Goal: Task Accomplishment & Management: Use online tool/utility

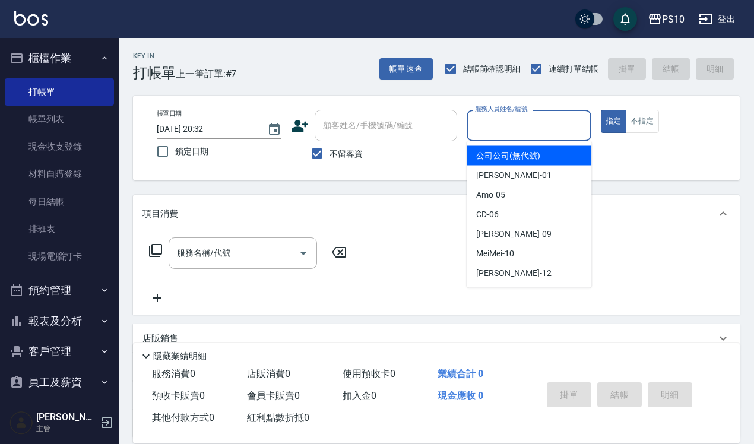
click at [539, 119] on input "服務人員姓名/編號" at bounding box center [529, 125] width 114 height 21
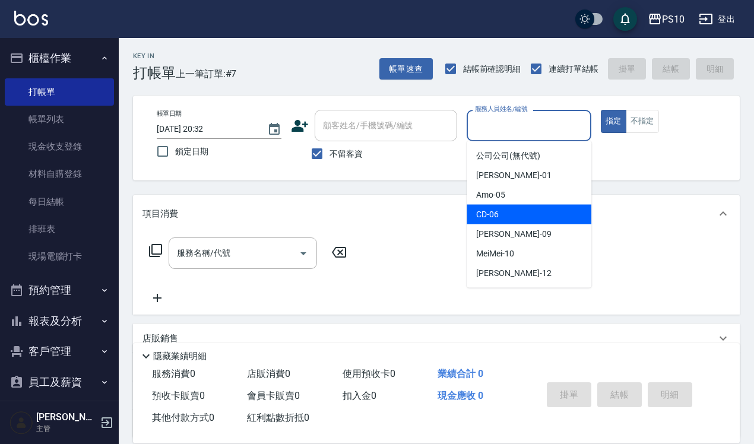
click at [526, 211] on div "CD -06" at bounding box center [528, 215] width 125 height 20
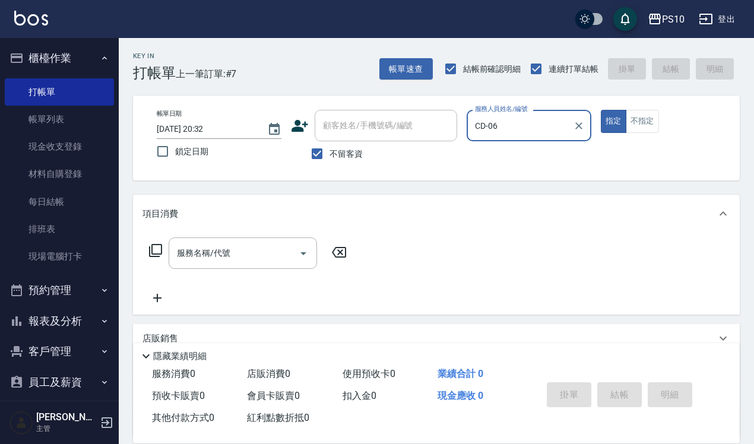
type input "CD-06"
click at [601, 110] on button "指定" at bounding box center [614, 121] width 26 height 23
type button "true"
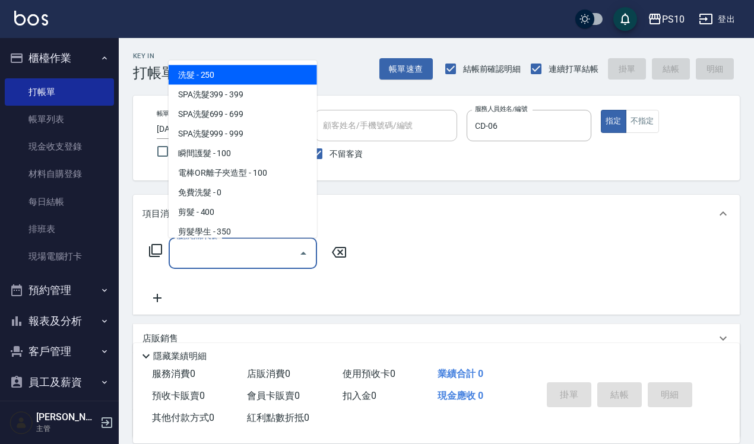
click at [217, 249] on input "服務名稱/代號" at bounding box center [234, 253] width 120 height 21
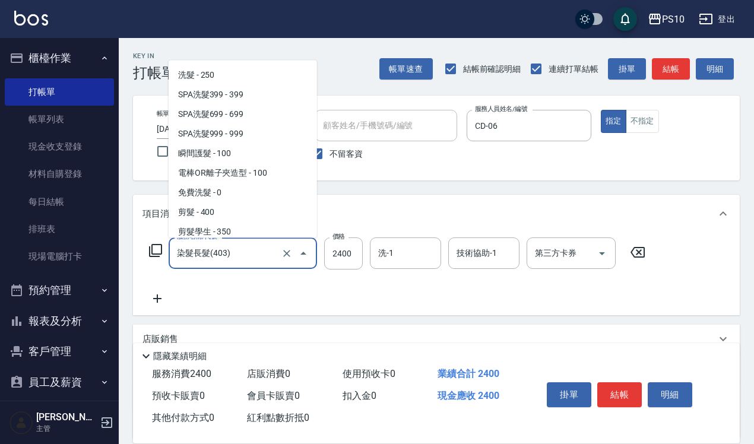
click at [217, 249] on input "染髮長髮(403)" at bounding box center [226, 253] width 104 height 21
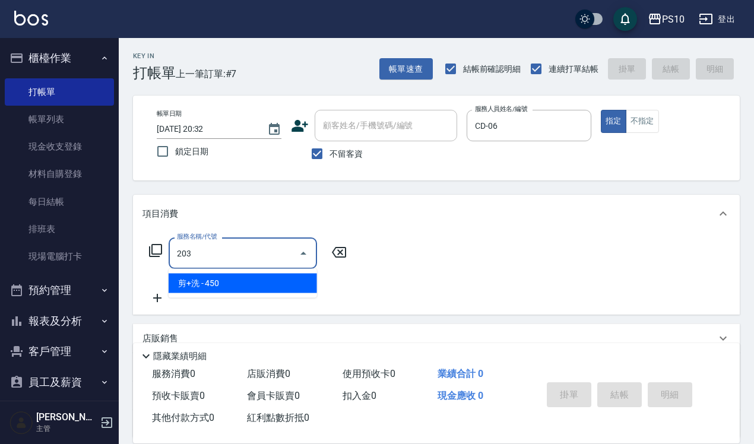
type input "剪+洗(203)"
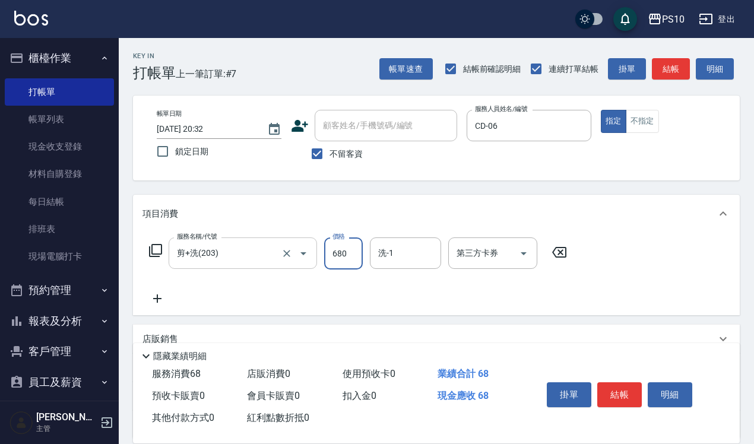
type input "680"
click at [626, 391] on button "結帳" at bounding box center [619, 394] width 45 height 25
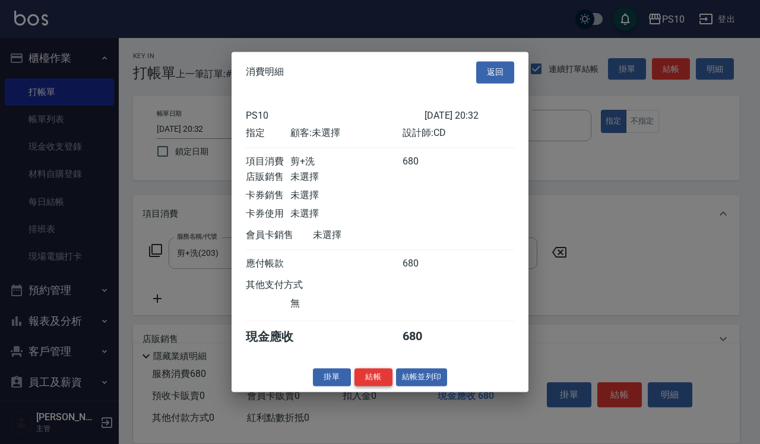
click at [372, 377] on button "結帳" at bounding box center [373, 377] width 38 height 18
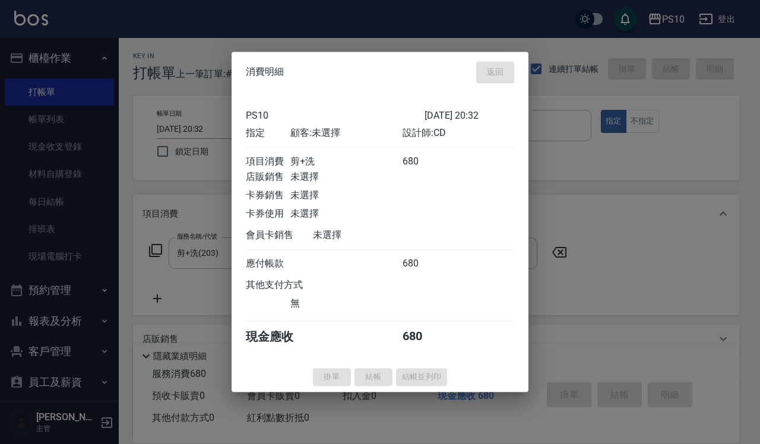
type input "[DATE] 21:17"
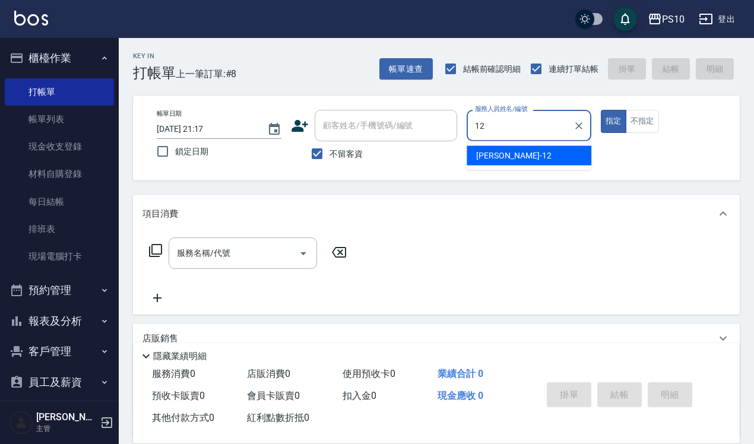
type input "[PERSON_NAME]-12"
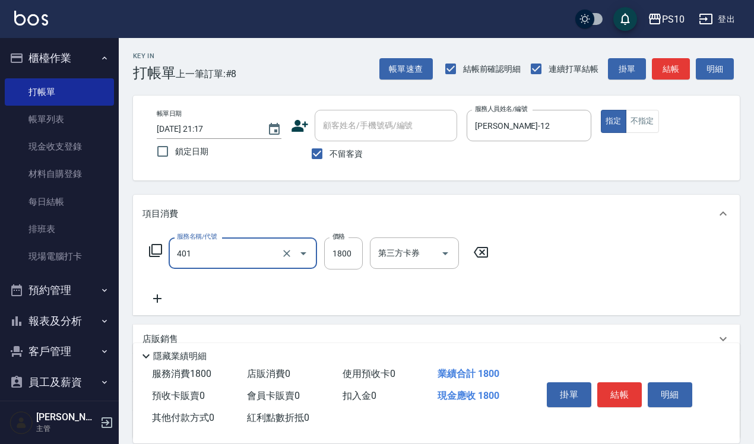
type input "染髮短髮(401)"
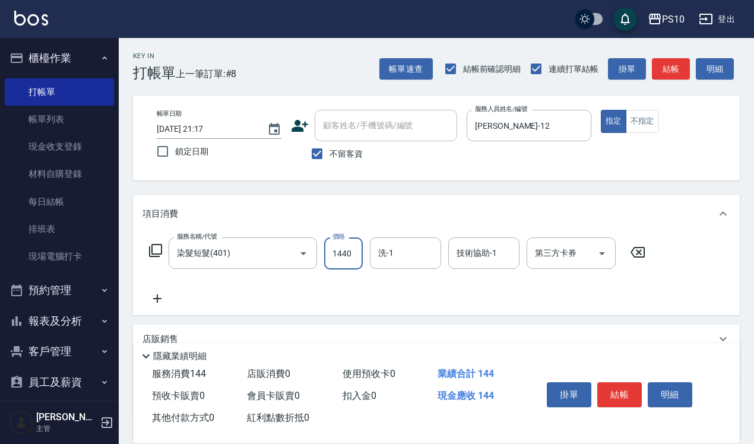
type input "1440"
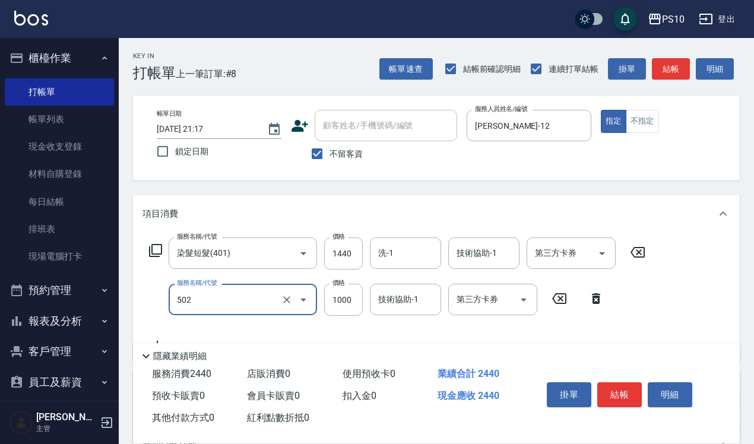
type input "洋甘菊護髮(502)"
type input "800"
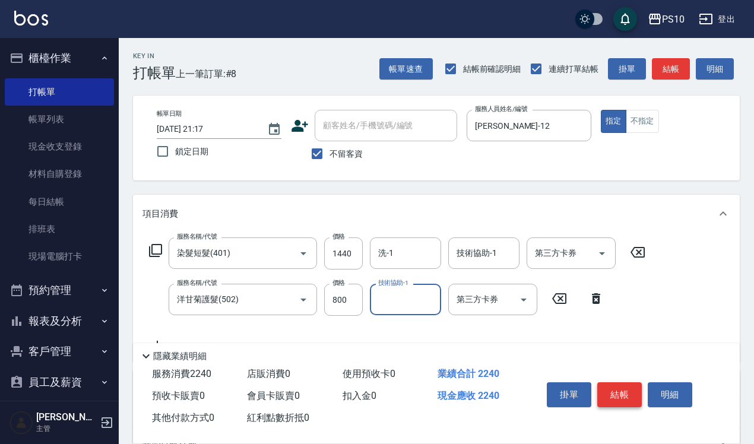
click at [621, 389] on button "結帳" at bounding box center [619, 394] width 45 height 25
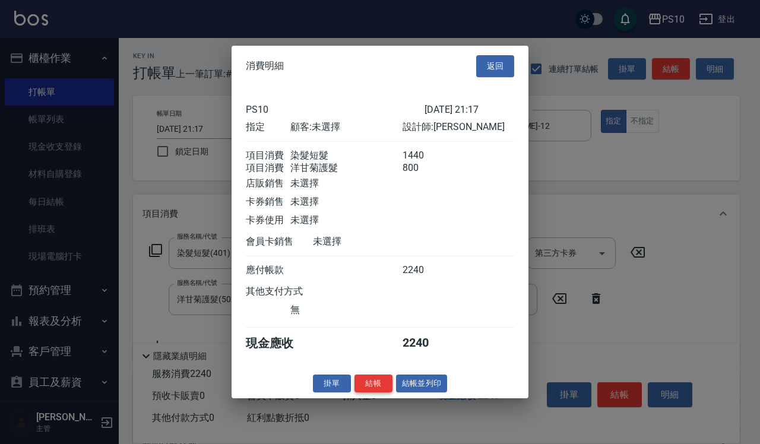
click at [375, 387] on button "結帳" at bounding box center [373, 383] width 38 height 18
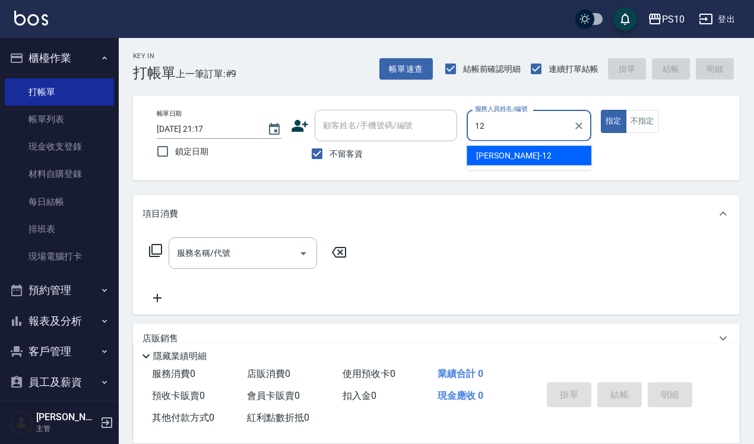
type input "[PERSON_NAME]-12"
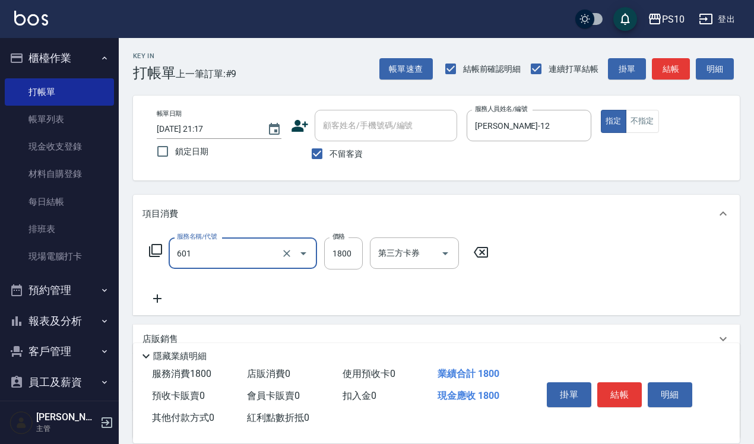
type input "醫學頭皮(601)"
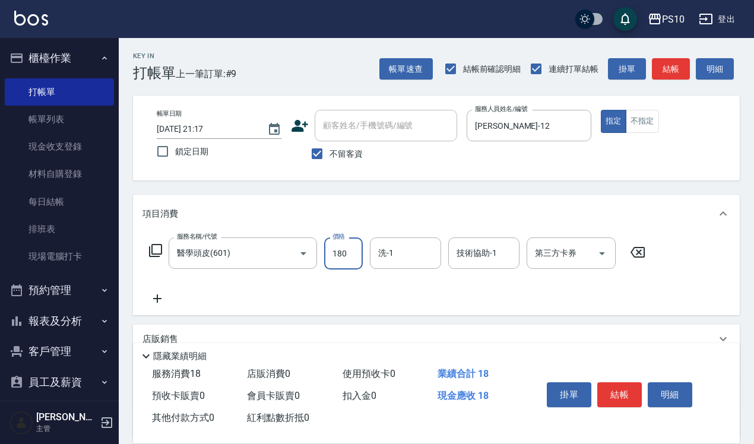
type input "1800"
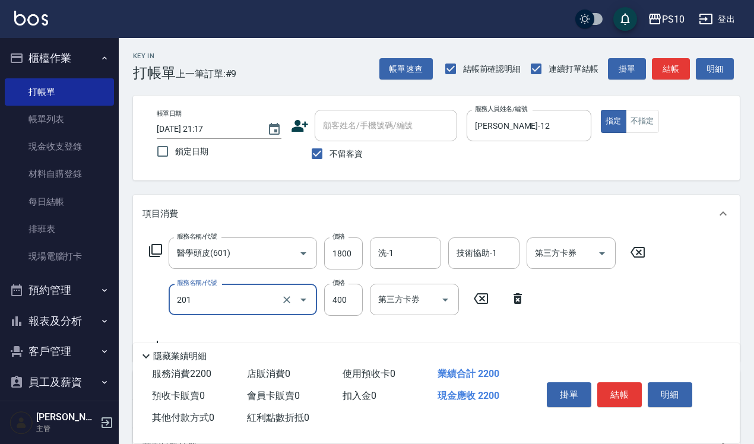
type input "剪髮(201)"
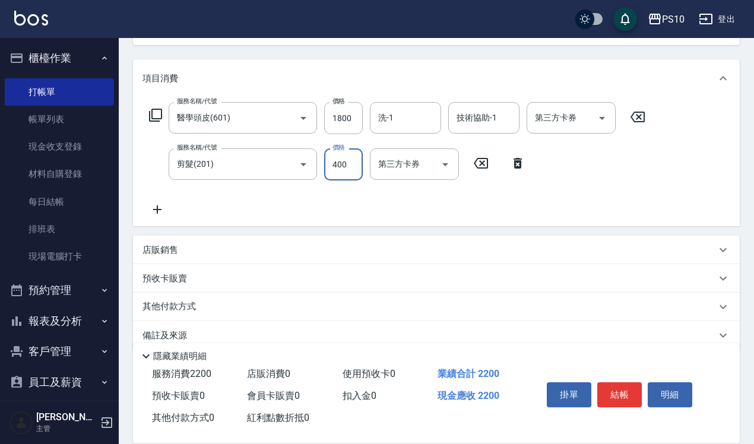
scroll to position [148, 0]
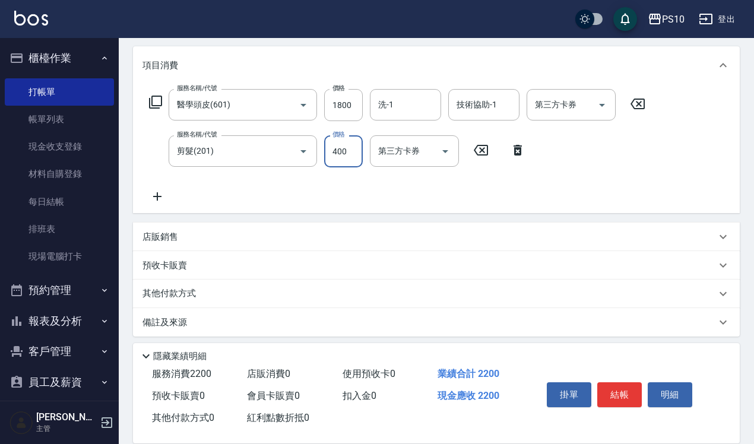
click at [180, 239] on div "店販銷售" at bounding box center [428, 237] width 573 height 12
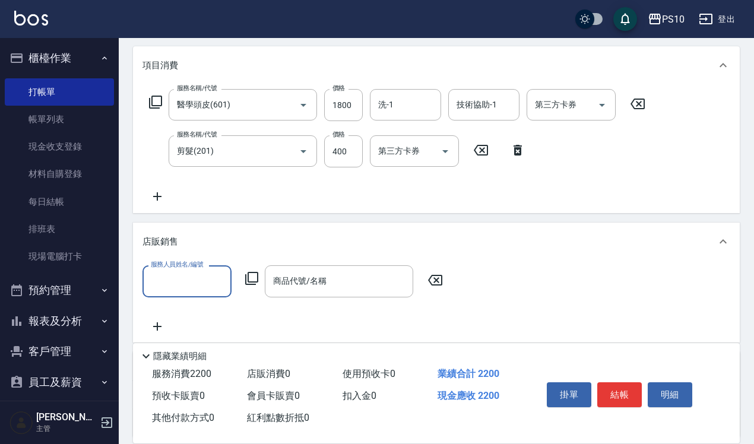
scroll to position [0, 0]
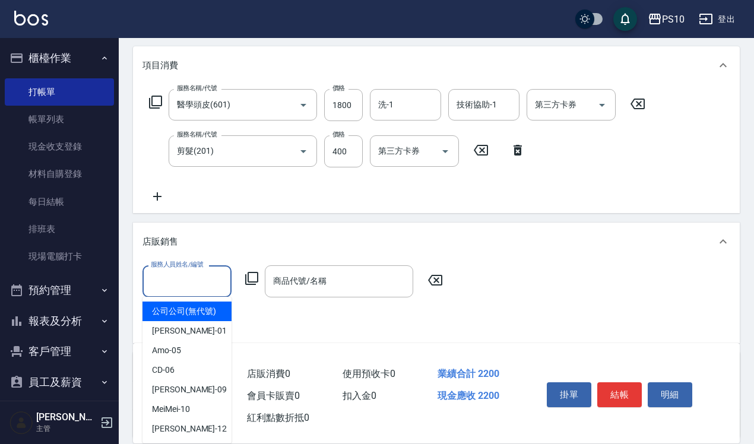
click at [179, 277] on input "服務人員姓名/編號" at bounding box center [187, 281] width 78 height 21
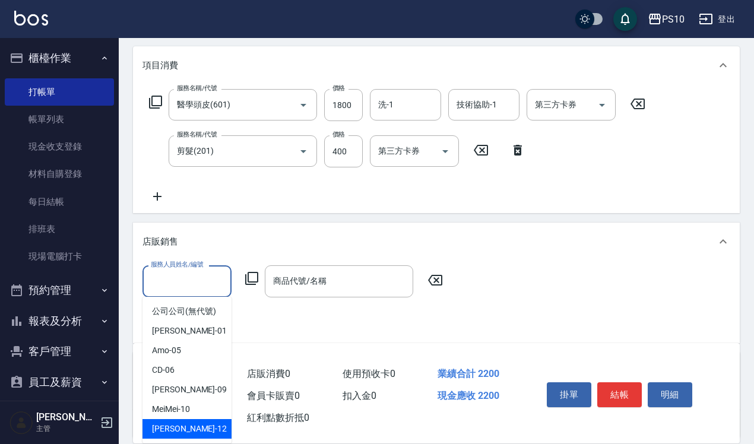
click at [196, 423] on div "[PERSON_NAME] -12" at bounding box center [186, 429] width 89 height 20
type input "[PERSON_NAME]-12"
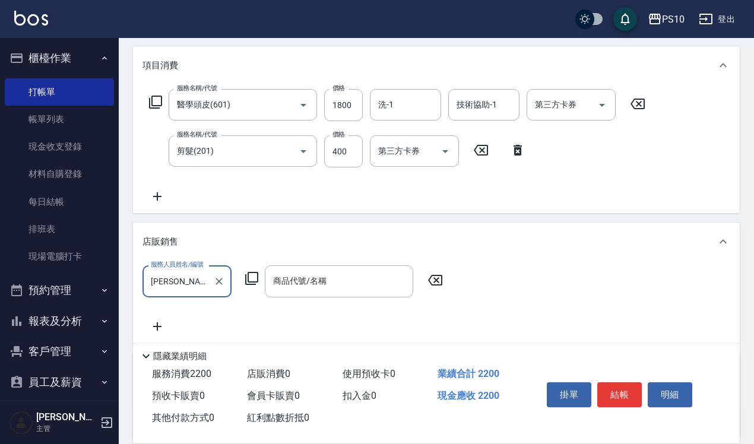
click at [253, 285] on div "服務人員姓名/編號 [PERSON_NAME]-12 服務人員姓名/編號 商品代號/名稱 商品代號/名稱" at bounding box center [295, 280] width 307 height 31
click at [251, 282] on icon at bounding box center [251, 278] width 13 height 13
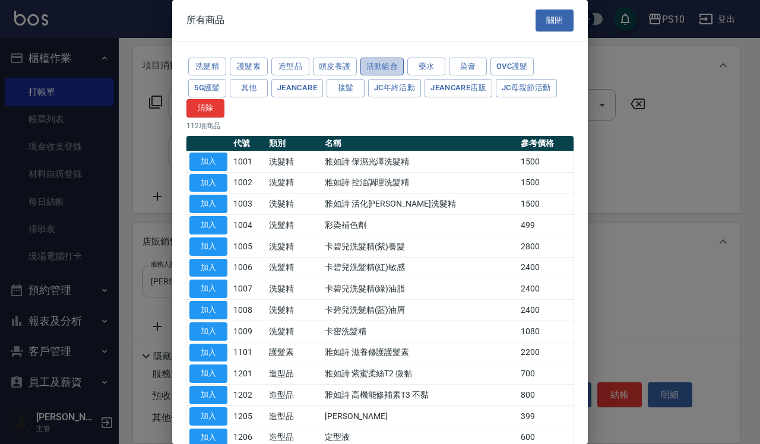
click at [391, 64] on button "活動組合" at bounding box center [382, 67] width 44 height 18
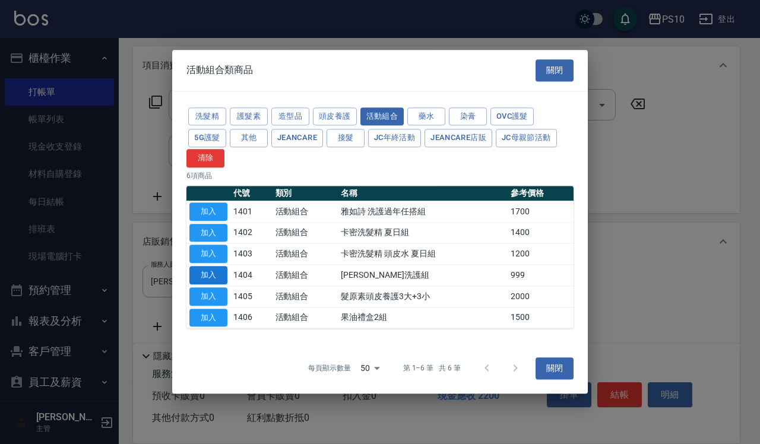
click at [217, 274] on button "加入" at bounding box center [208, 275] width 38 height 18
type input "[PERSON_NAME]洗護組"
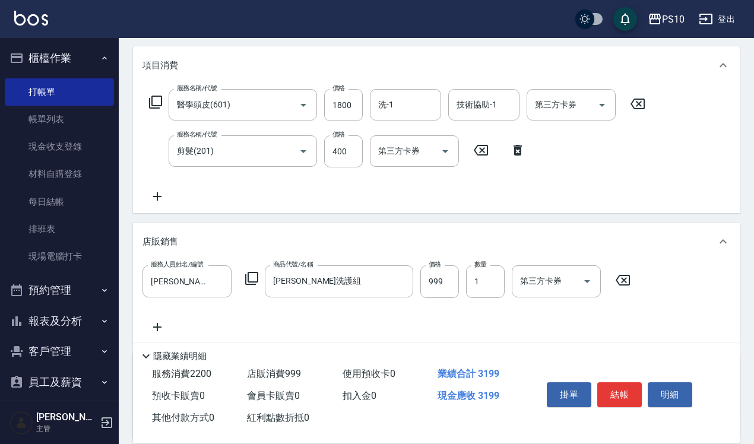
scroll to position [255, 0]
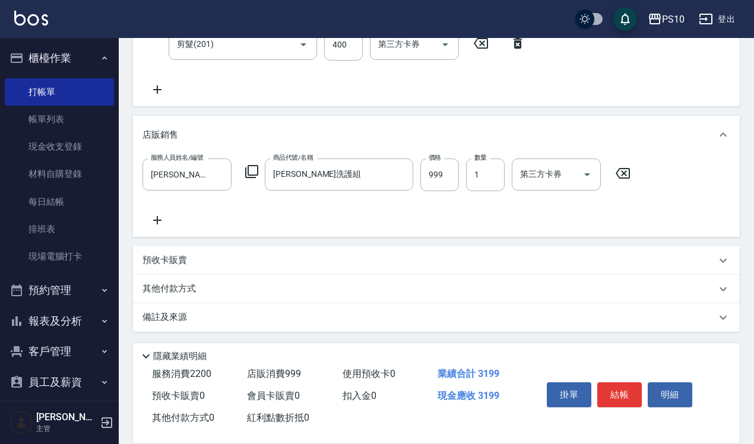
click at [208, 289] on div "其他付款方式" at bounding box center [428, 288] width 573 height 13
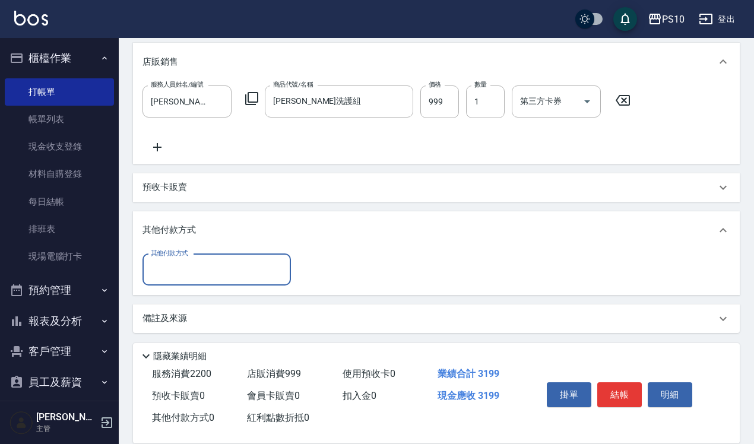
scroll to position [329, 0]
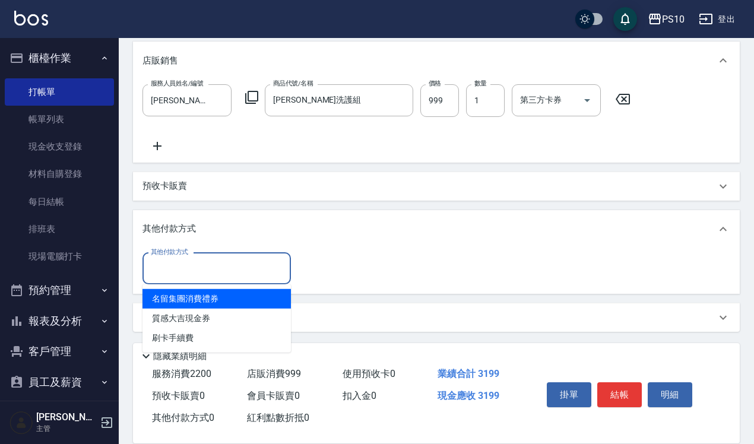
click at [215, 267] on input "其他付款方式" at bounding box center [217, 268] width 138 height 21
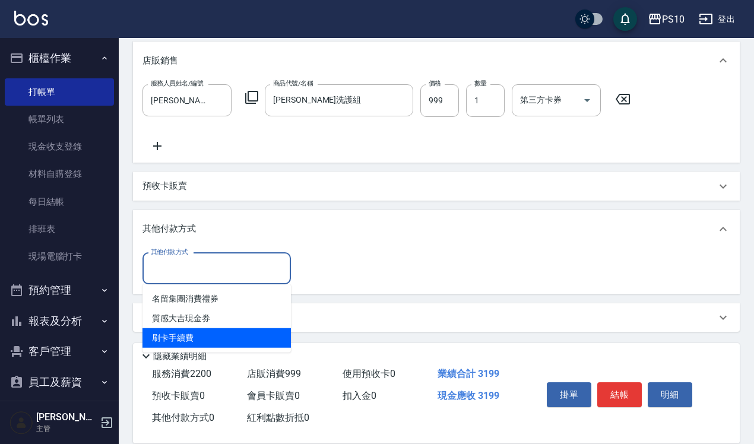
click at [212, 335] on span "刷卡手續費" at bounding box center [216, 338] width 148 height 20
type input "刷卡手續費"
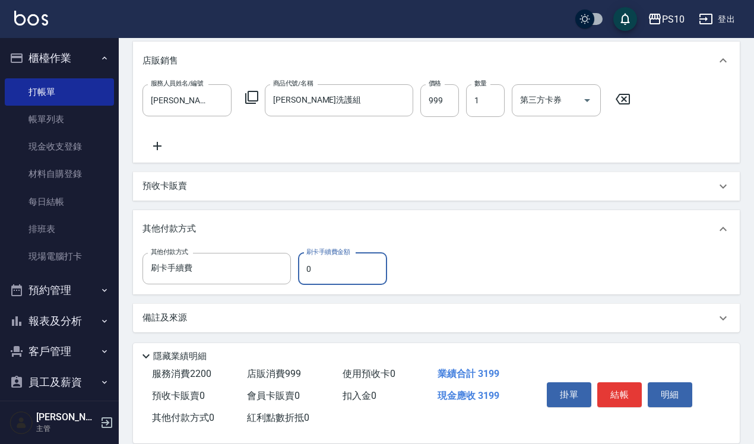
drag, startPoint x: 322, startPoint y: 272, endPoint x: 300, endPoint y: 269, distance: 21.6
click at [300, 269] on input "0" at bounding box center [342, 269] width 89 height 32
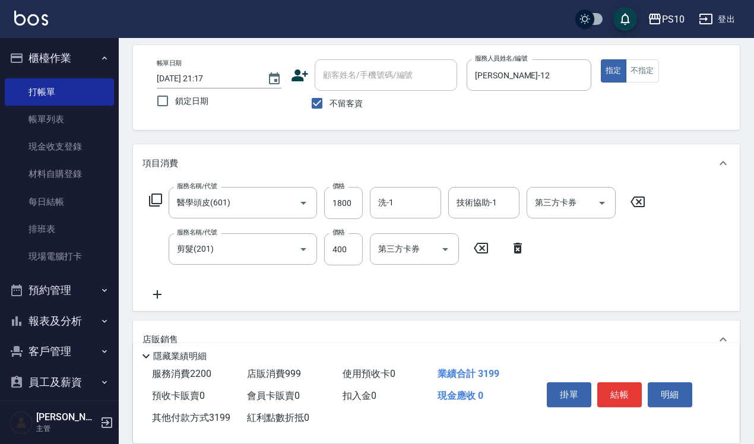
scroll to position [0, 0]
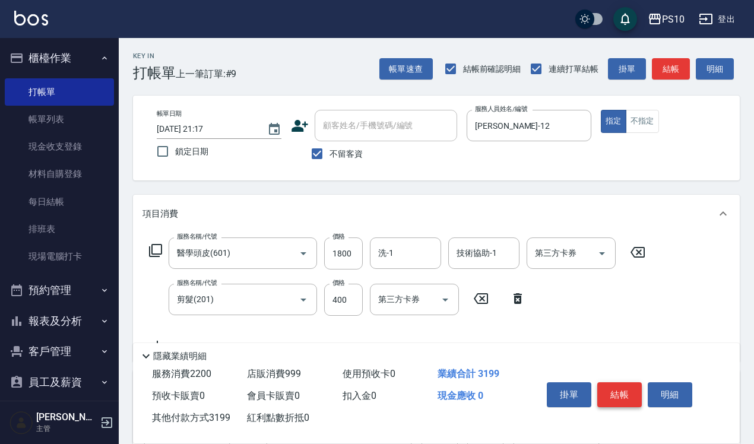
type input "3199"
click at [618, 385] on button "結帳" at bounding box center [619, 394] width 45 height 25
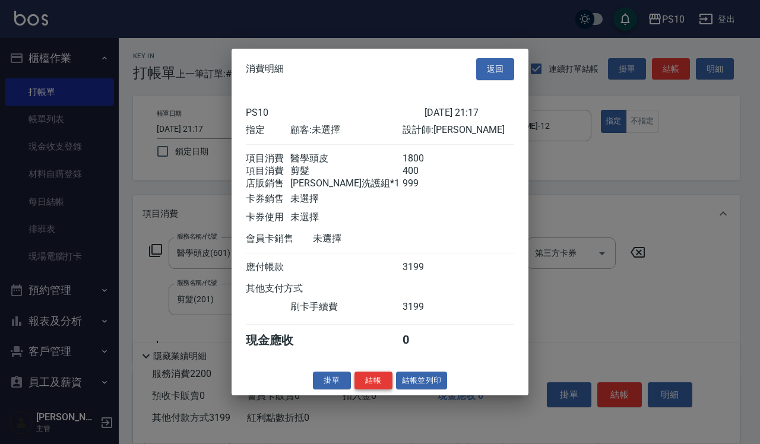
click at [378, 386] on button "結帳" at bounding box center [373, 380] width 38 height 18
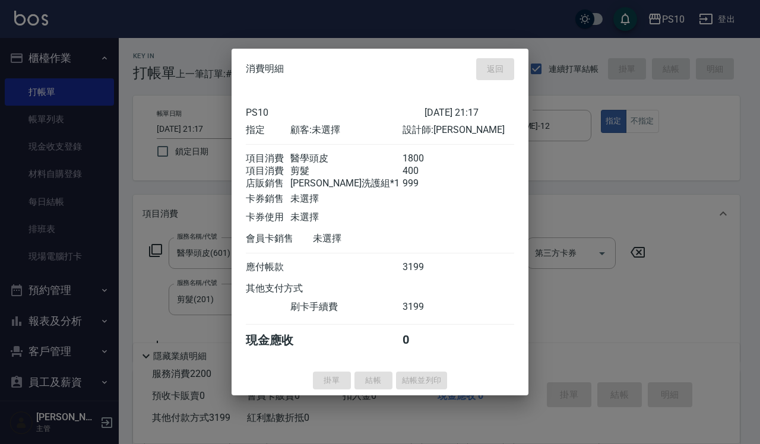
type input "[DATE] 21:18"
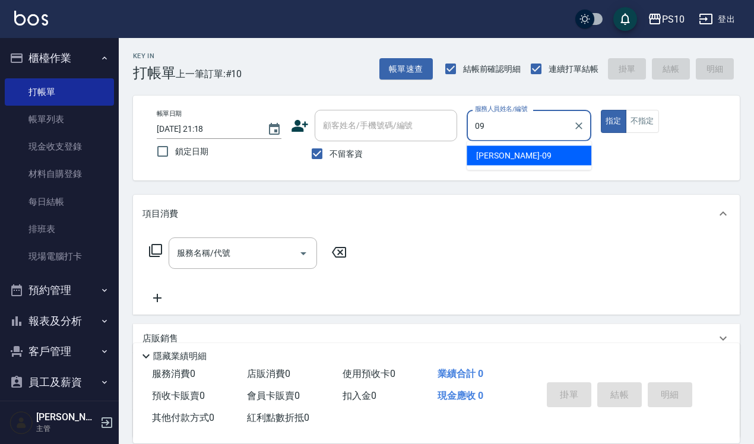
type input "[PERSON_NAME]-09"
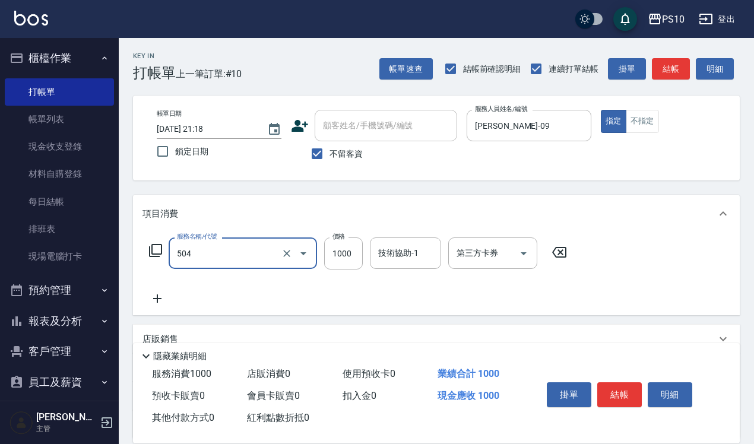
type input "OVC短髮(504)"
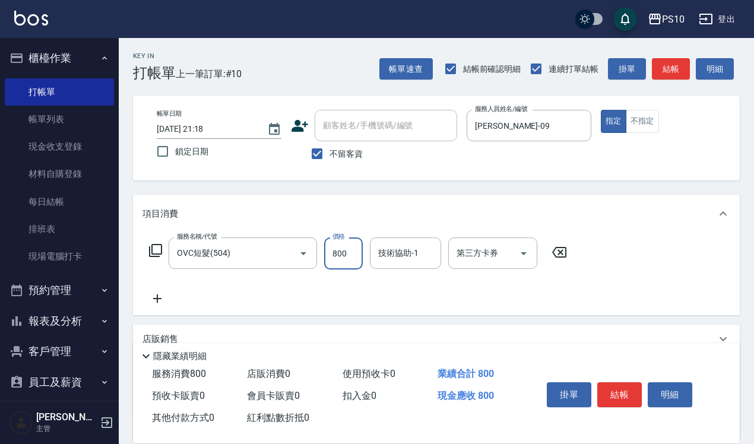
type input "800"
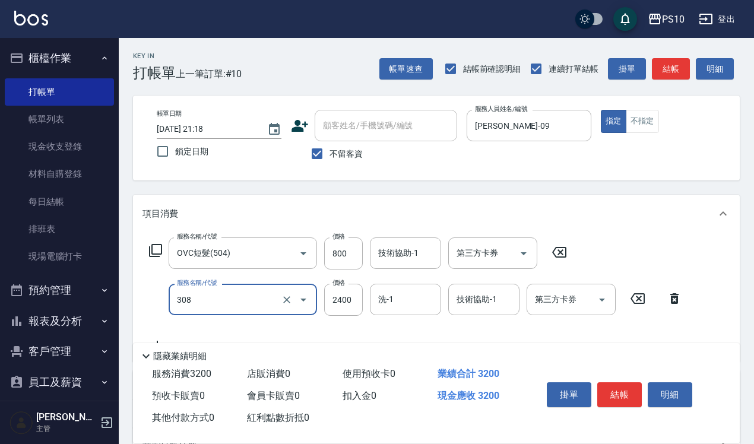
type input "熱塑燙中髮(308)"
type input "1920"
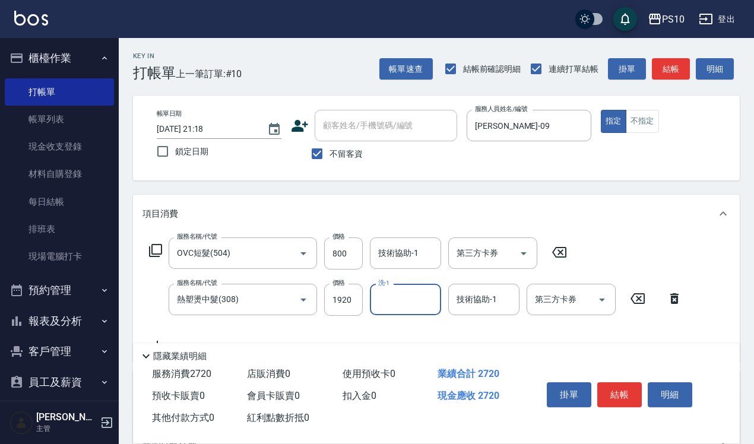
click at [624, 377] on div "掛單 結帳 明細" at bounding box center [619, 395] width 155 height 37
click at [624, 383] on button "結帳" at bounding box center [619, 394] width 45 height 25
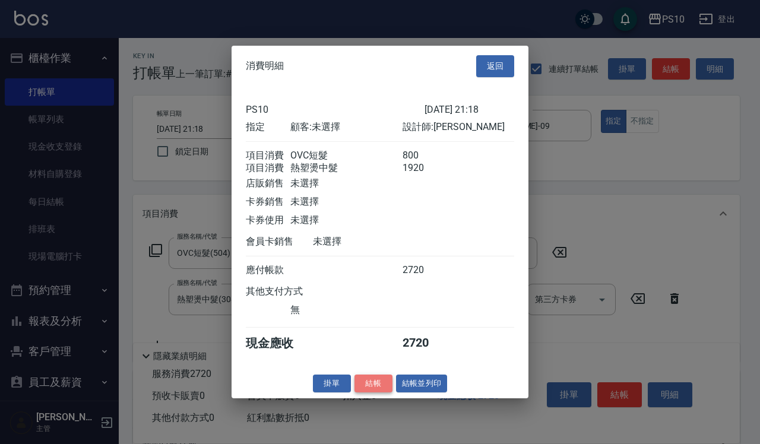
click at [372, 390] on button "結帳" at bounding box center [373, 383] width 38 height 18
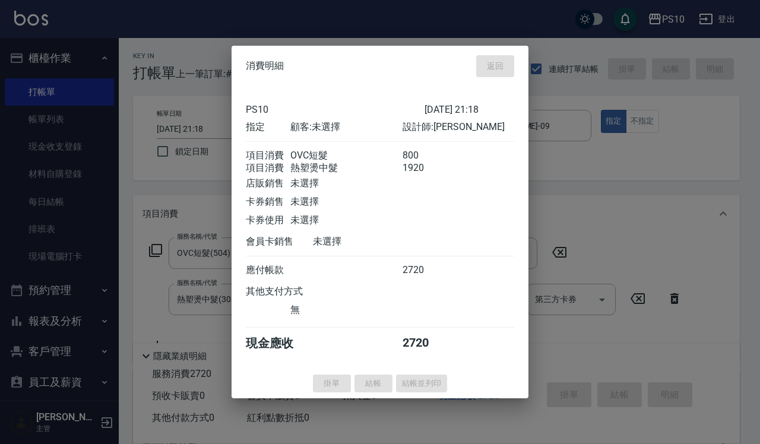
type input "[DATE] 21:19"
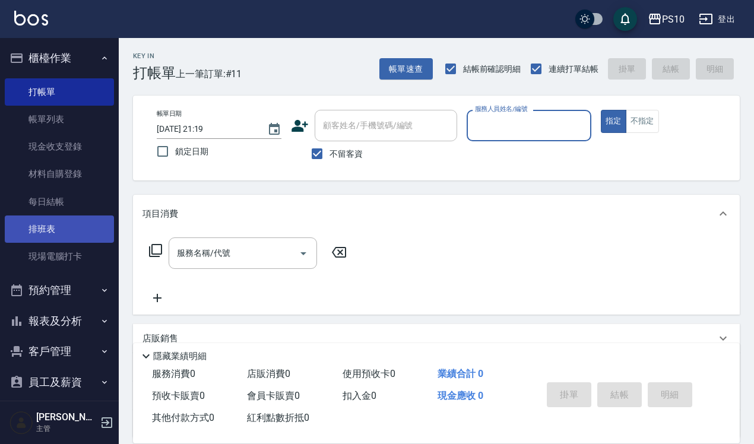
scroll to position [72, 0]
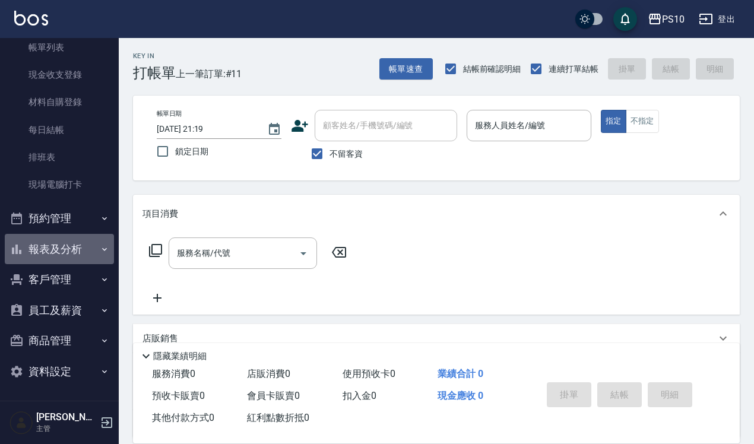
click at [78, 253] on button "報表及分析" at bounding box center [59, 249] width 109 height 31
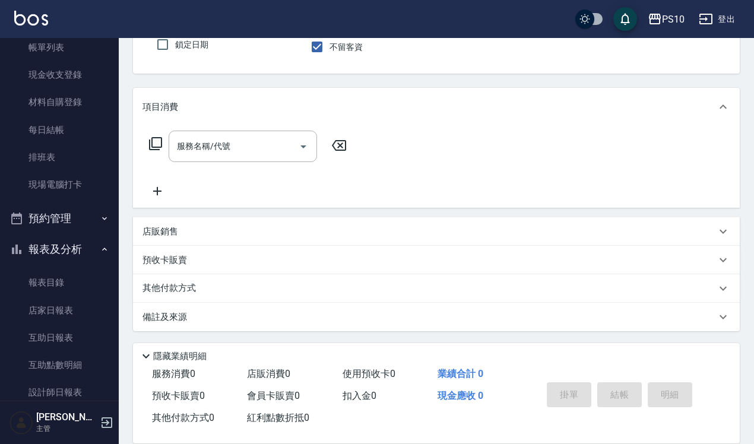
scroll to position [274, 0]
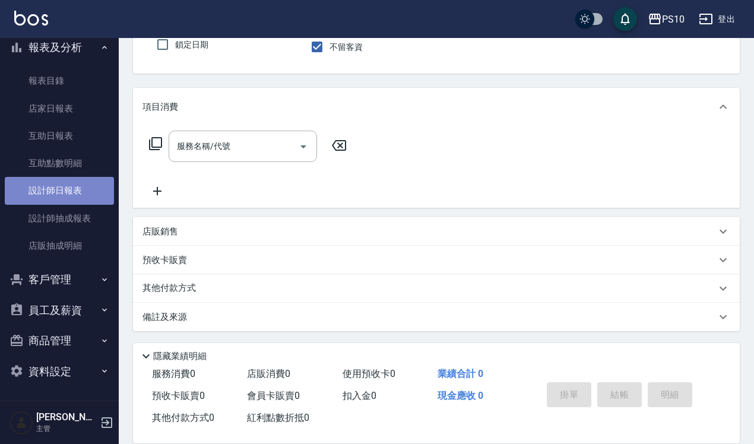
click at [71, 190] on link "設計師日報表" at bounding box center [59, 190] width 109 height 27
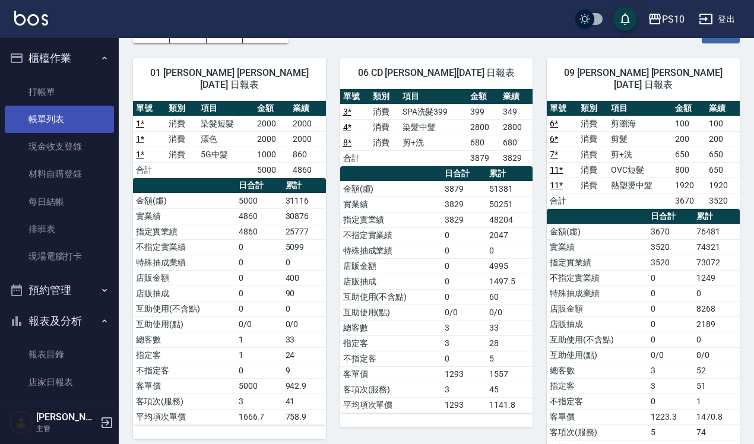
click at [76, 115] on link "帳單列表" at bounding box center [59, 119] width 109 height 27
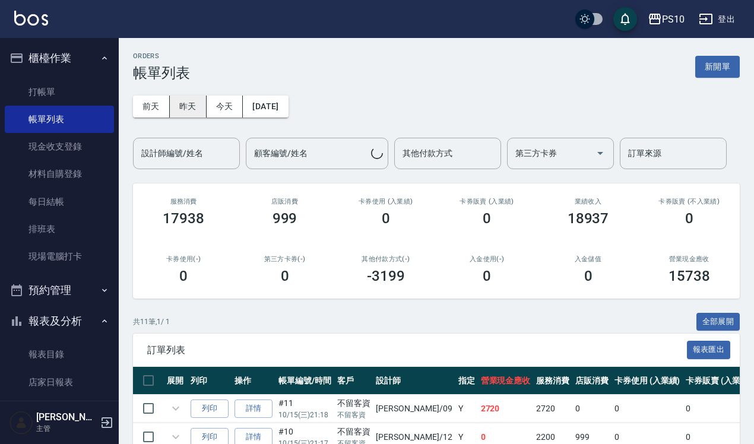
click at [195, 103] on button "昨天" at bounding box center [188, 107] width 37 height 22
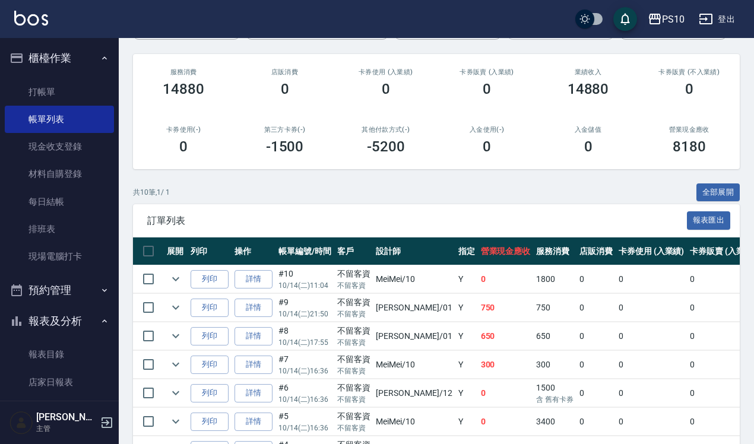
scroll to position [295, 0]
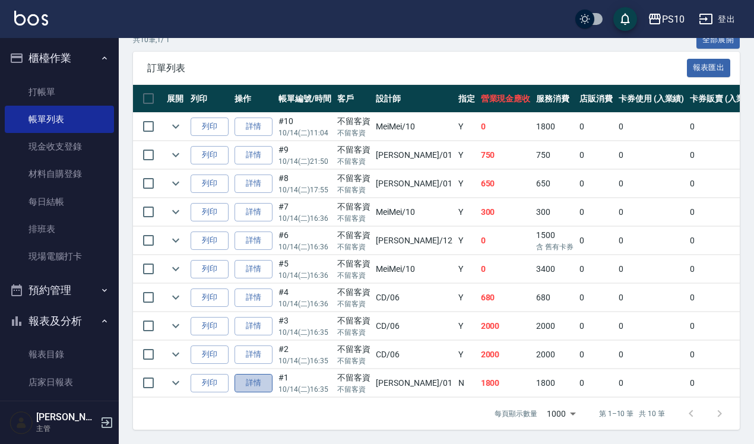
click at [248, 374] on link "詳情" at bounding box center [253, 383] width 38 height 18
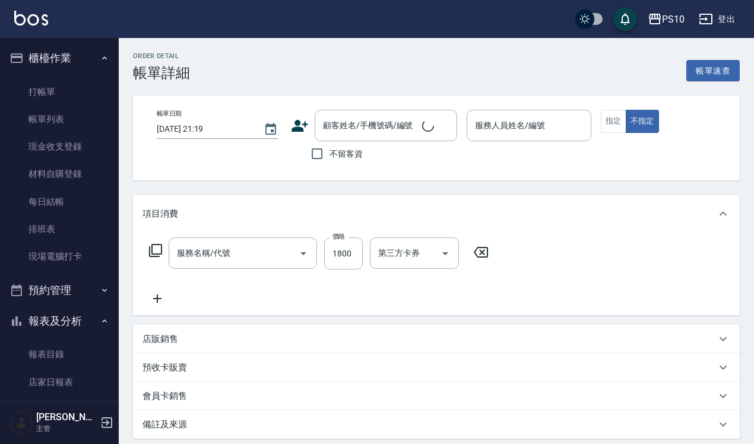
type input "[DATE] 16:35"
checkbox input "true"
type input "[PERSON_NAME]-01"
type input "冷燙短髮(301)"
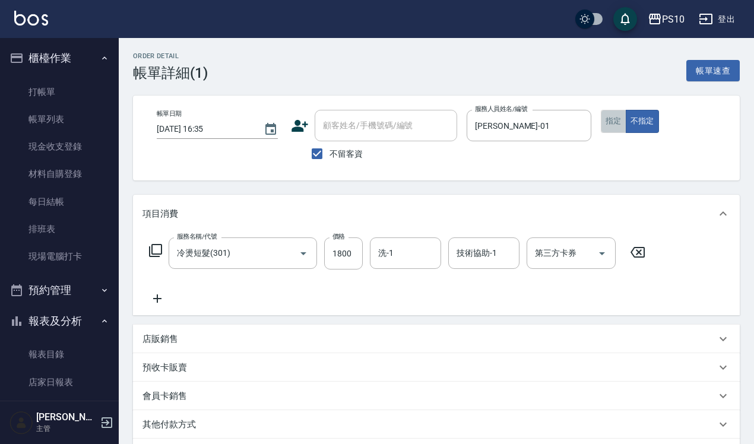
click at [609, 122] on button "指定" at bounding box center [614, 121] width 26 height 23
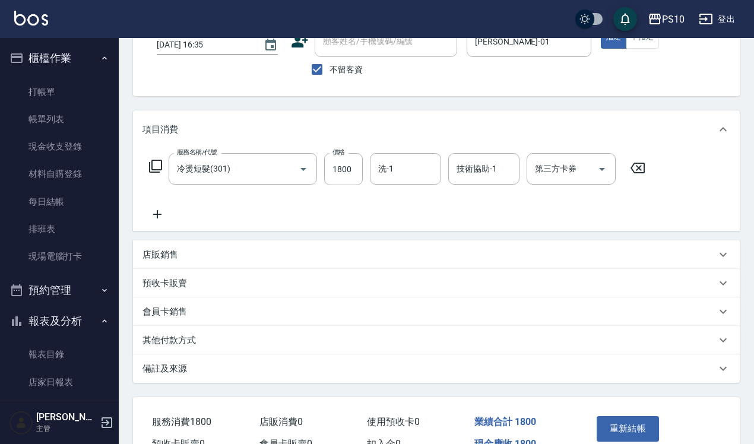
scroll to position [150, 0]
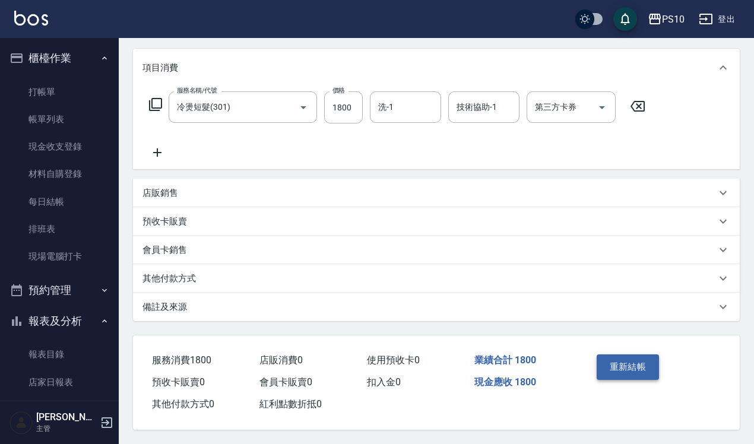
click at [636, 359] on button "重新結帳" at bounding box center [627, 366] width 63 height 25
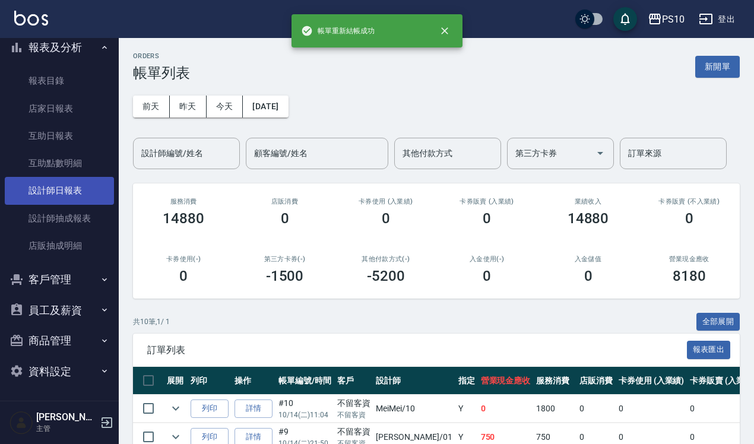
click at [67, 188] on link "設計師日報表" at bounding box center [59, 190] width 109 height 27
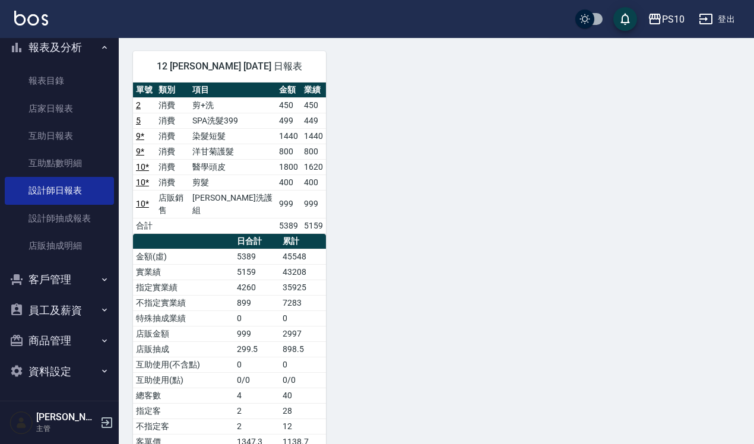
scroll to position [514, 0]
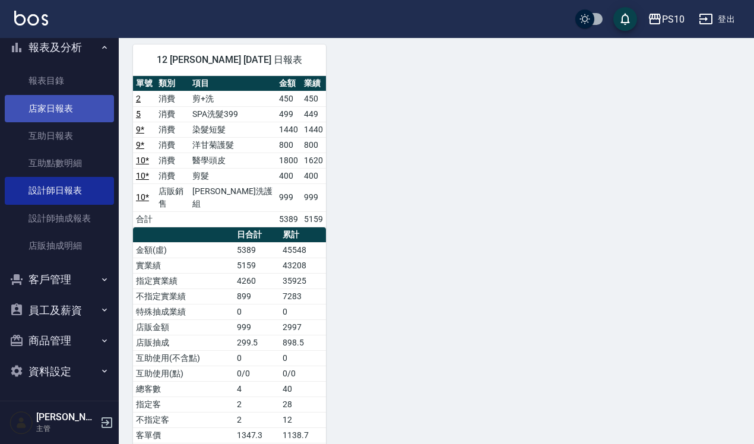
click at [64, 113] on link "店家日報表" at bounding box center [59, 108] width 109 height 27
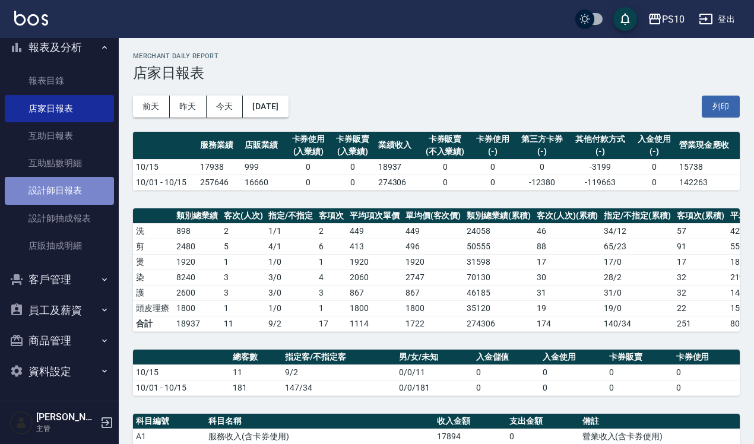
click at [87, 187] on link "設計師日報表" at bounding box center [59, 190] width 109 height 27
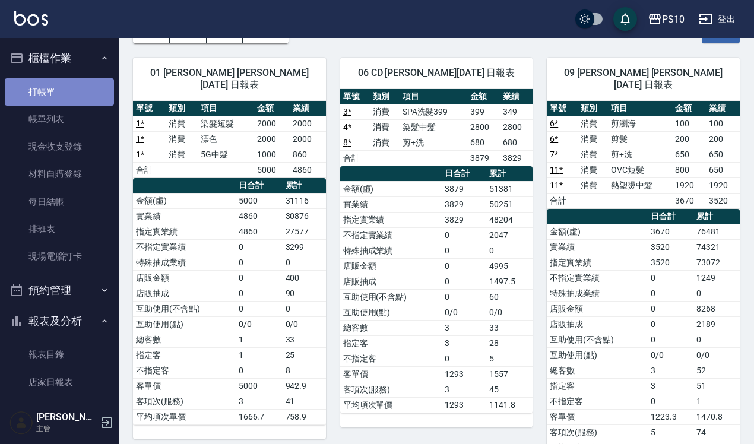
click at [66, 78] on link "打帳單" at bounding box center [59, 91] width 109 height 27
